Goal: Go to known website: Access a specific website the user already knows

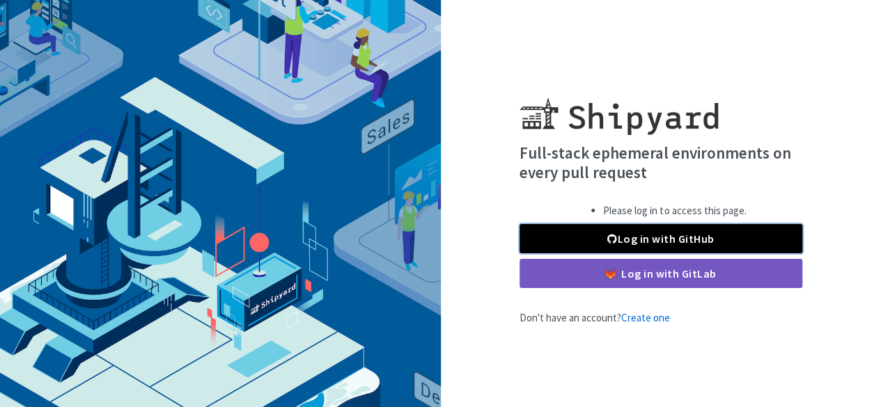
click at [685, 233] on link "Log in with GitHub" at bounding box center [660, 238] width 283 height 29
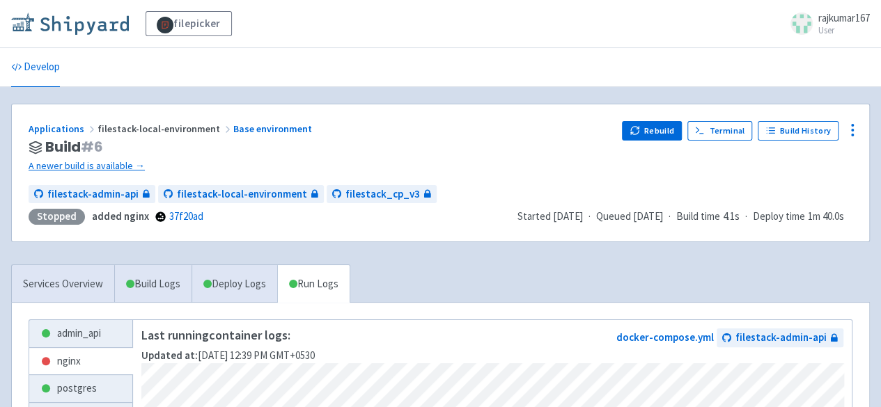
click at [92, 25] on img at bounding box center [70, 24] width 118 height 22
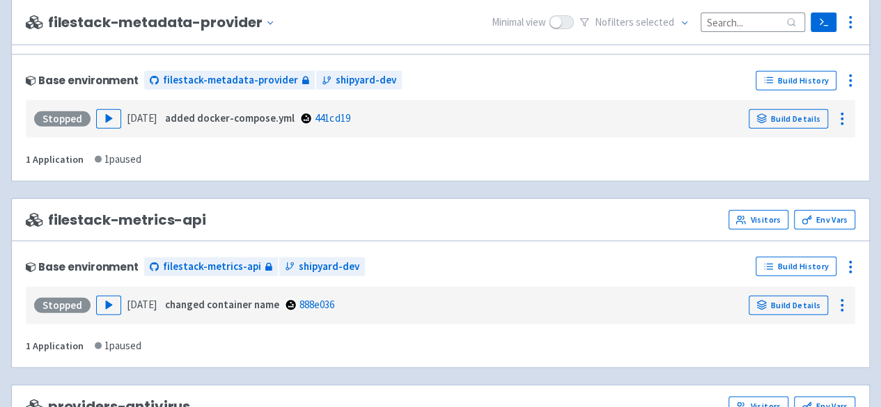
scroll to position [1678, 0]
